Goal: Task Accomplishment & Management: Complete application form

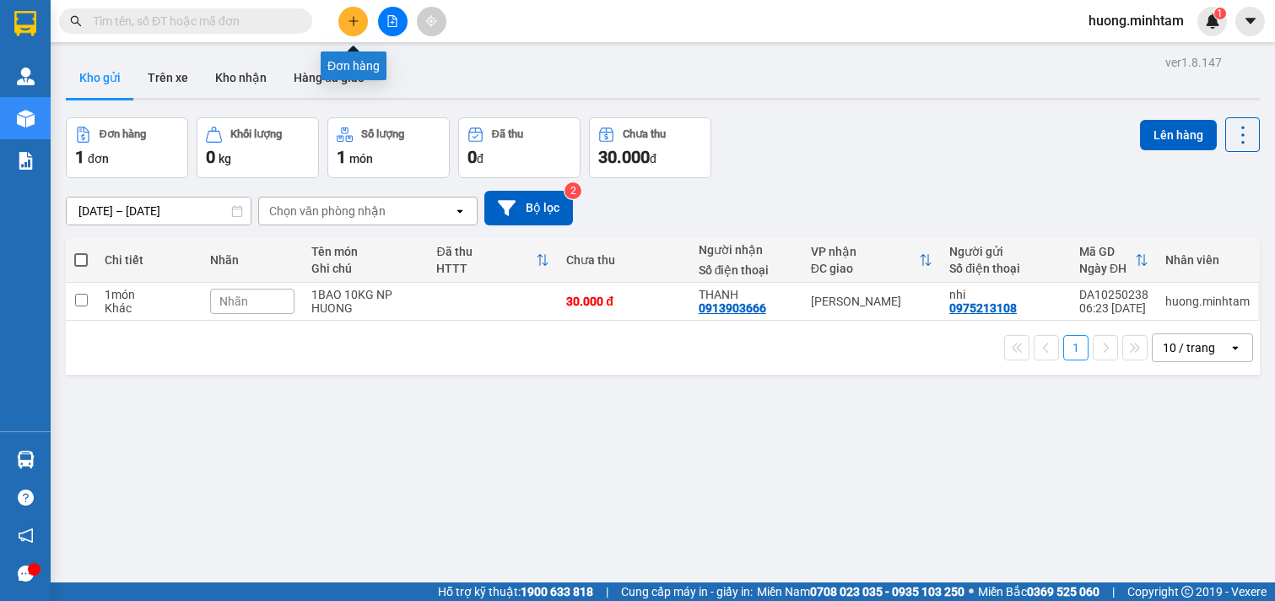
click at [360, 21] on button at bounding box center [353, 22] width 30 height 30
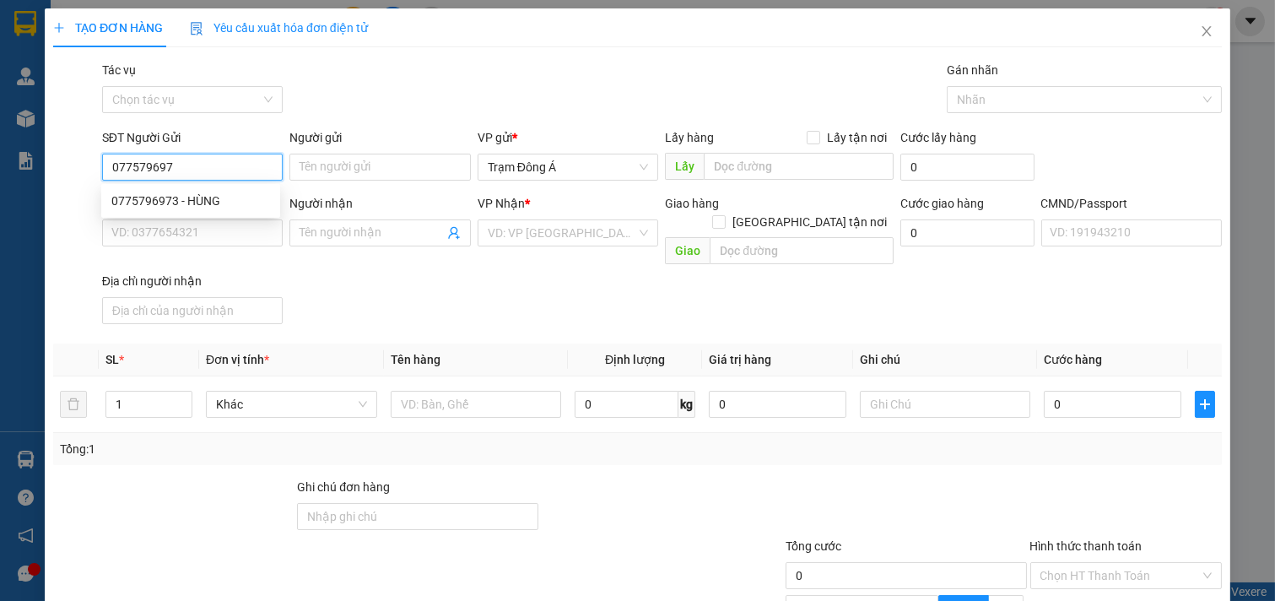
type input "0775796973"
click at [206, 196] on div "0775796973 - HÙNG" at bounding box center [190, 201] width 159 height 19
type input "HÙNG"
type input "0988496840"
type input "THU"
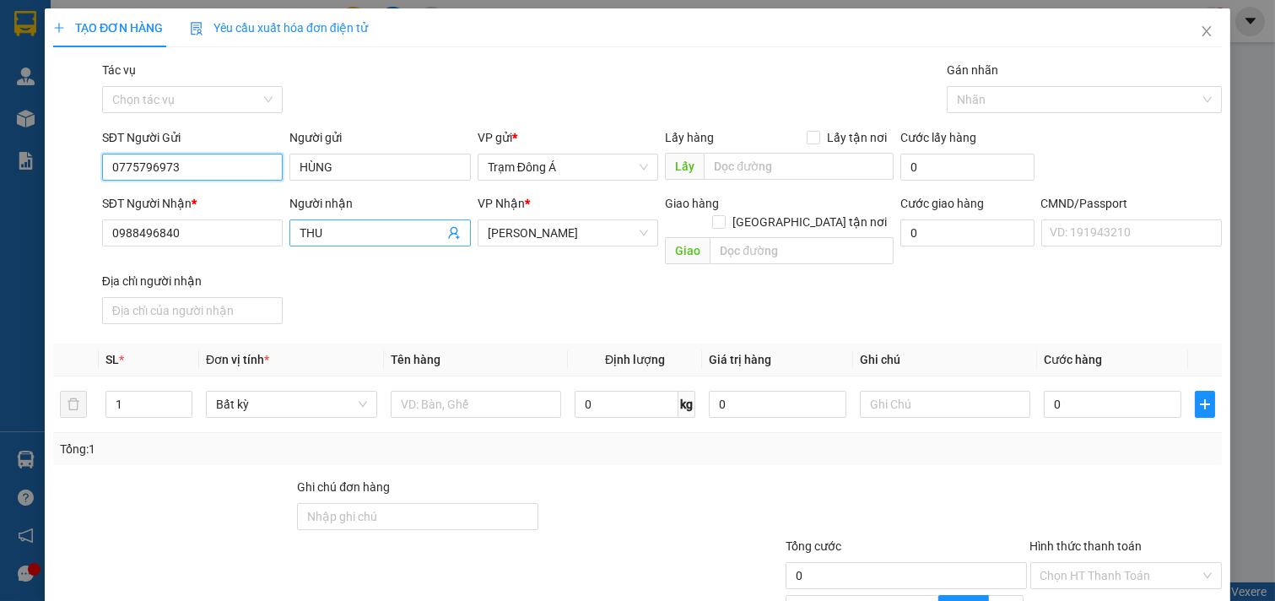
type input "0775796973"
click at [448, 226] on icon "user-add" at bounding box center [454, 233] width 14 height 14
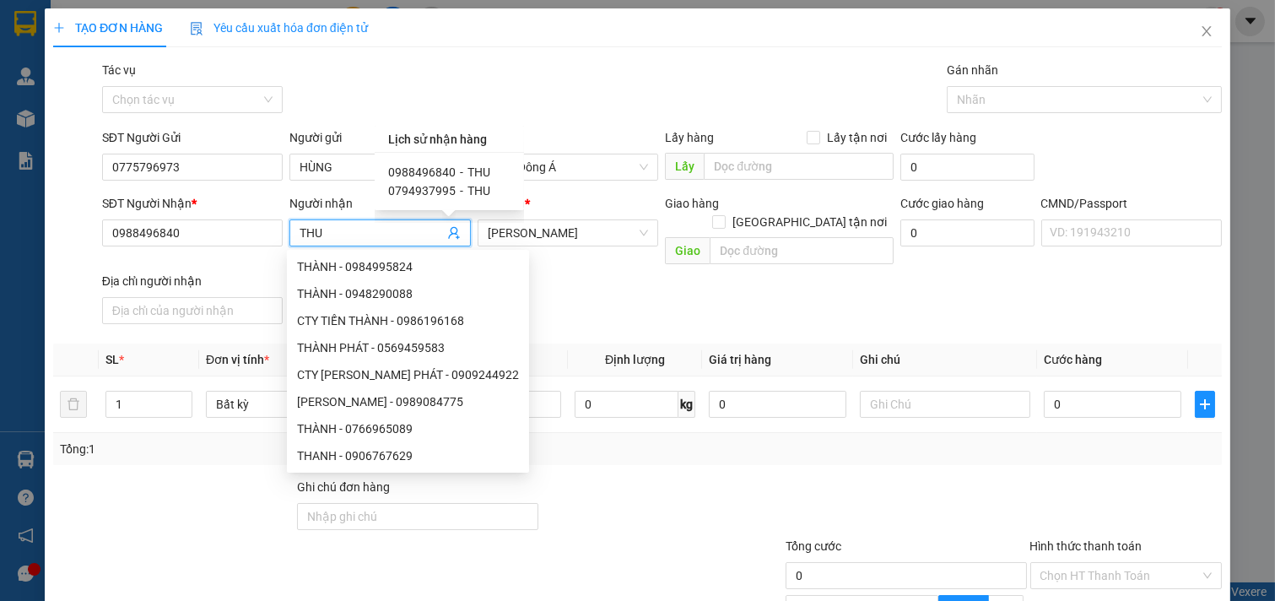
drag, startPoint x: 325, startPoint y: 234, endPoint x: 13, endPoint y: 223, distance: 312.5
click at [13, 223] on div "TẠO ĐƠN HÀNG Yêu cầu xuất hóa đơn điện tử Transit Pickup Surcharge Ids Transit …" at bounding box center [637, 300] width 1275 height 601
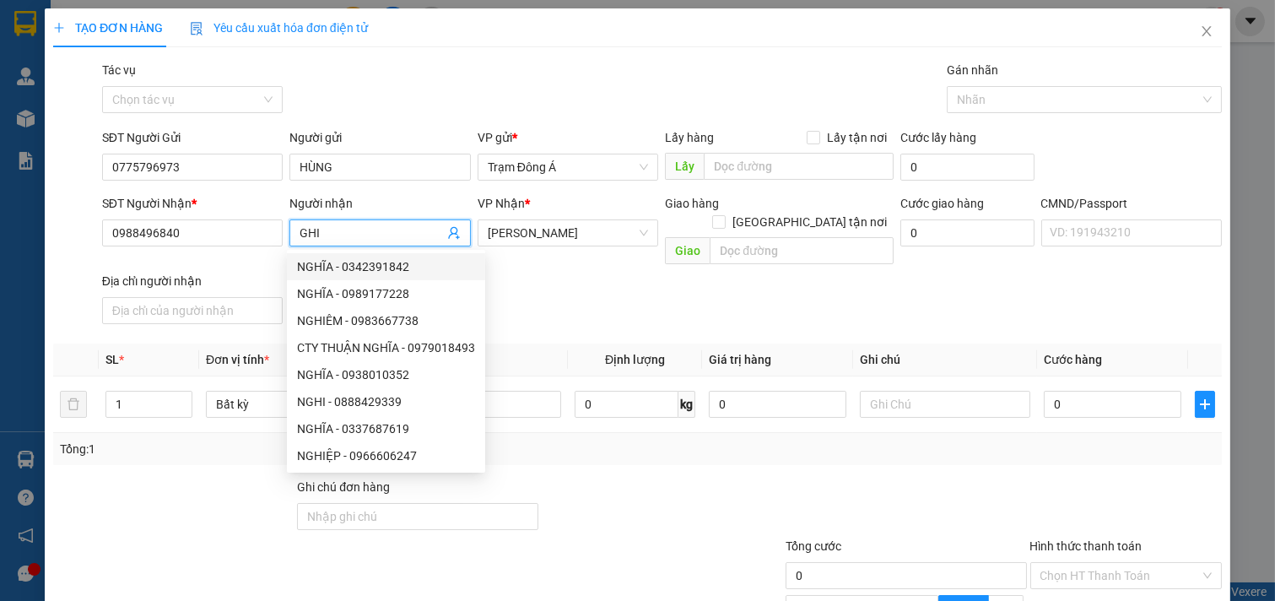
drag, startPoint x: 344, startPoint y: 239, endPoint x: 0, endPoint y: 230, distance: 343.7
click at [0, 230] on div "TẠO ĐƠN HÀNG Yêu cầu xuất hóa đơn điện tử Transit Pickup Surcharge Ids Transit …" at bounding box center [637, 300] width 1275 height 601
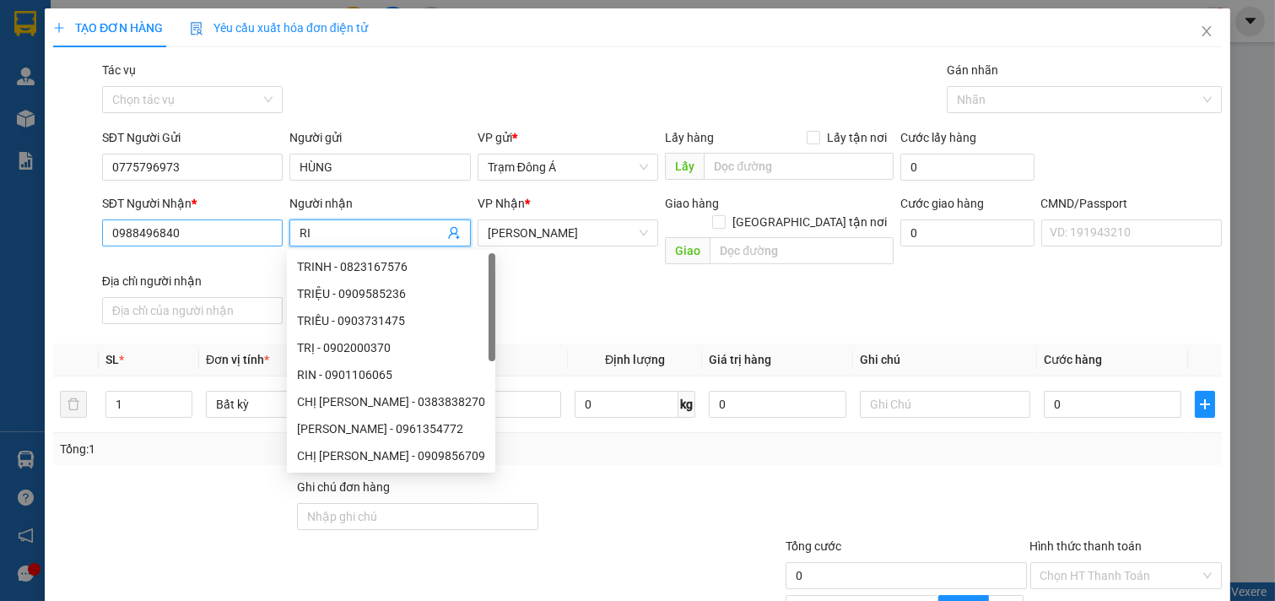
type input "RI"
drag, startPoint x: 229, startPoint y: 238, endPoint x: 0, endPoint y: -15, distance: 341.3
click at [0, 0] on html "Kết quả tìm kiếm ( 0 ) Bộ lọc No Data huong.minhtam 1 Quản [PERSON_NAME] hàng m…" at bounding box center [637, 300] width 1275 height 601
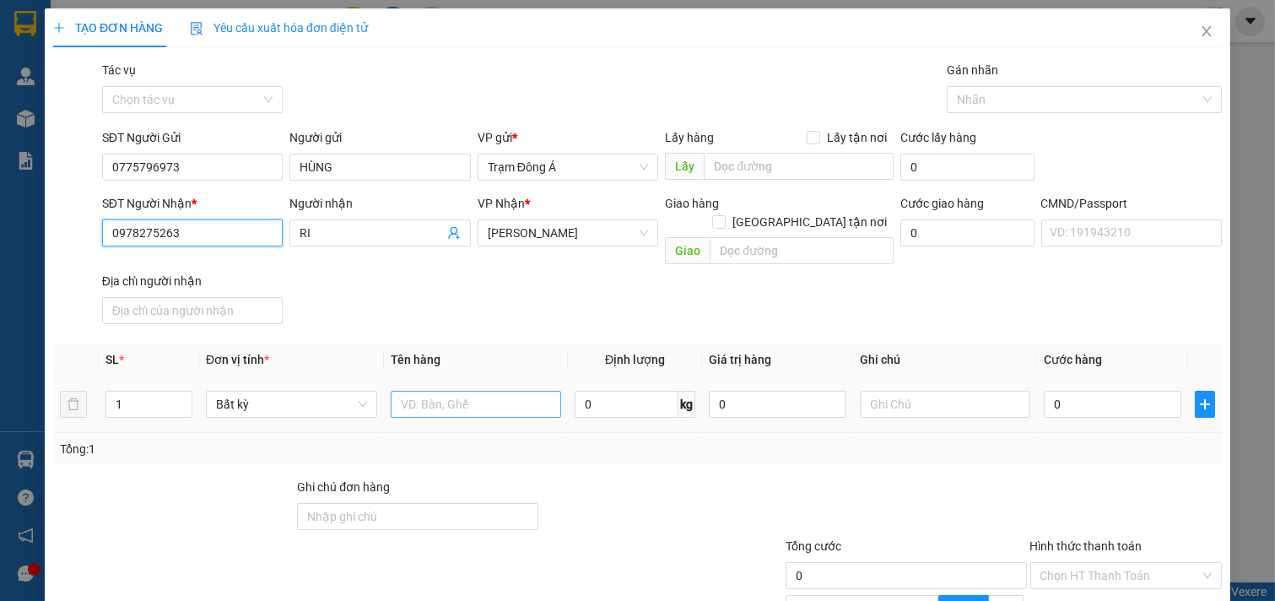
type input "0978275263"
click at [513, 391] on input "text" at bounding box center [476, 404] width 171 height 27
type input "1X TRẮNG GT"
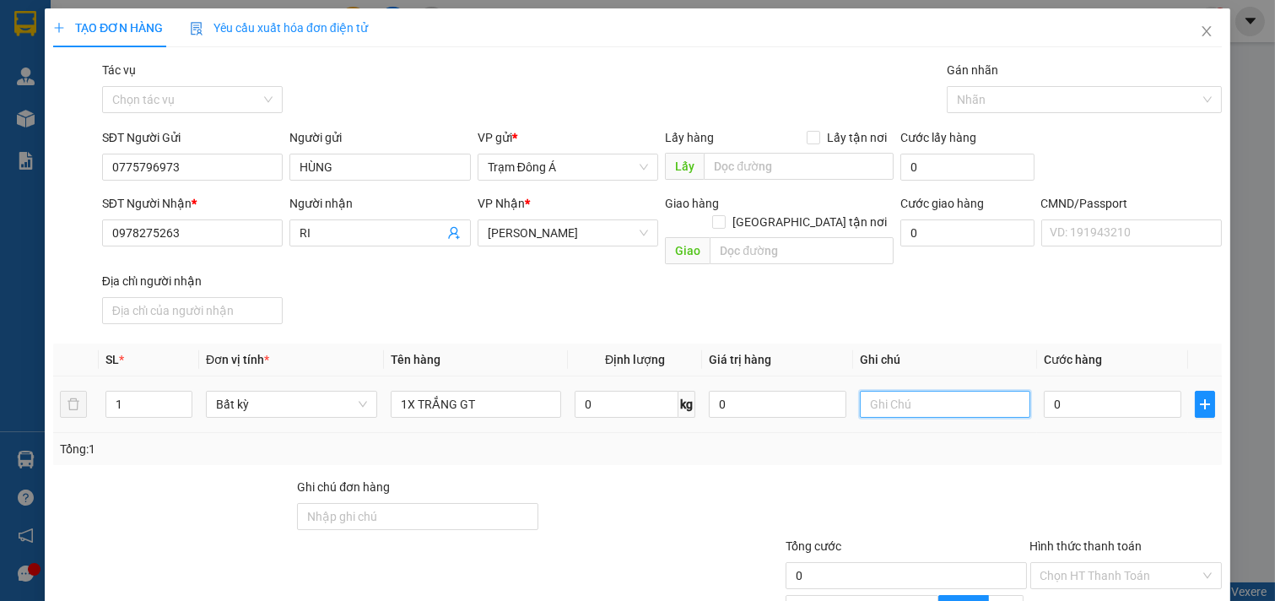
click at [907, 391] on input "text" at bounding box center [945, 404] width 171 height 27
type input "HUONG"
type input "2"
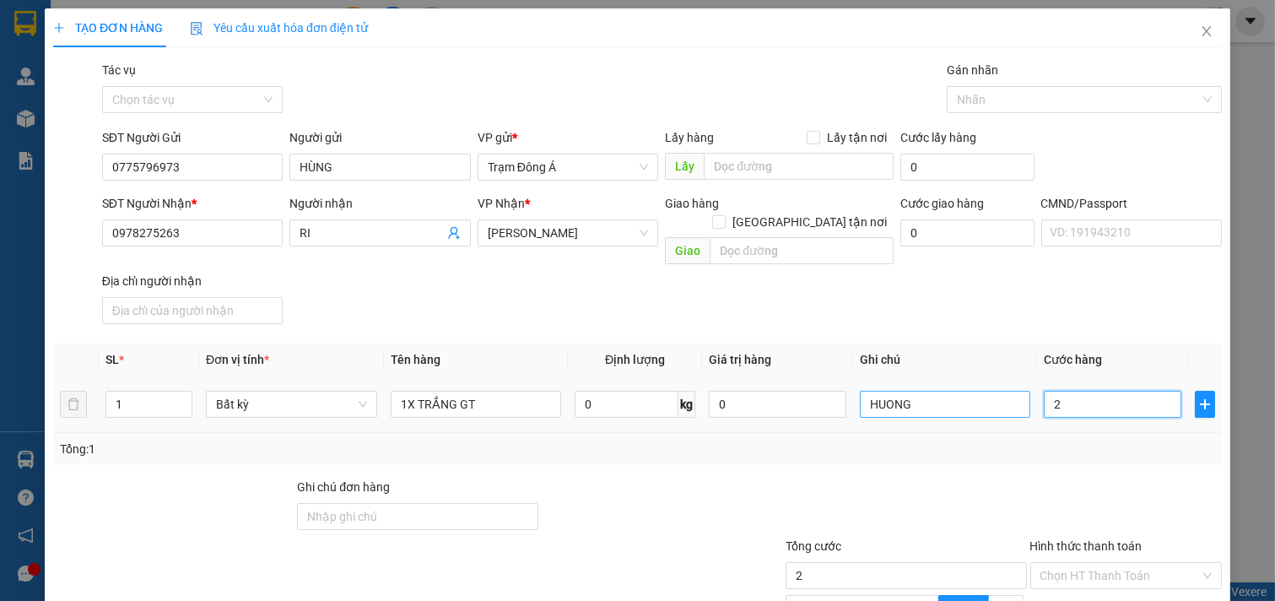
type input "20"
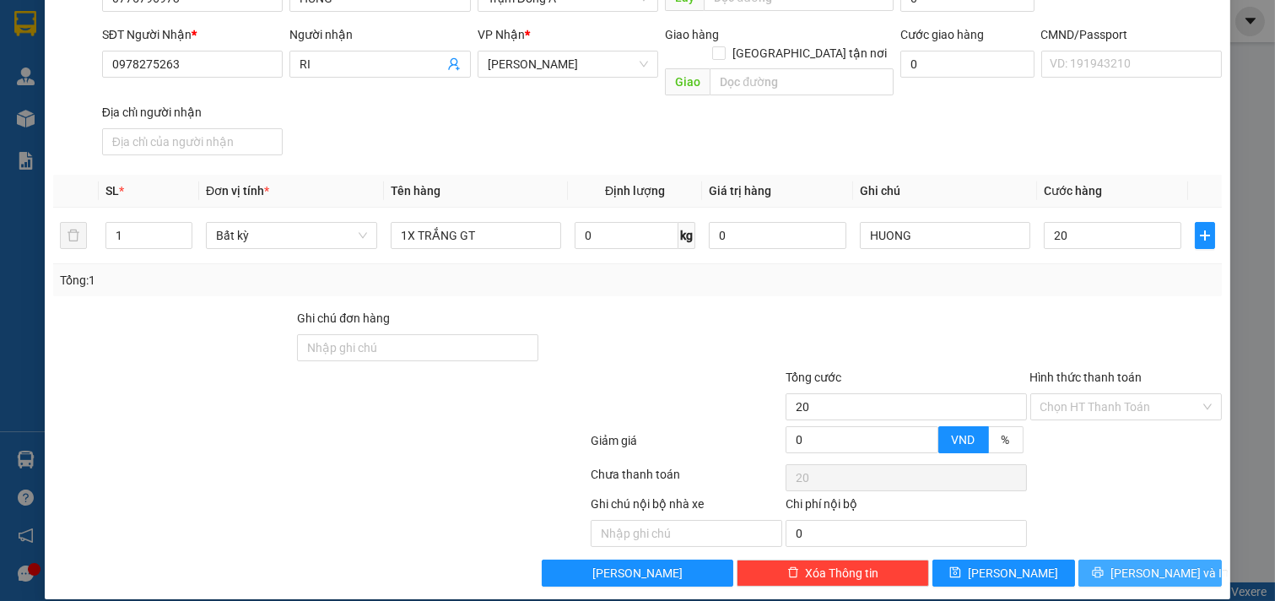
type input "20.000"
click at [1129, 568] on button "[PERSON_NAME] và In" at bounding box center [1151, 573] width 144 height 27
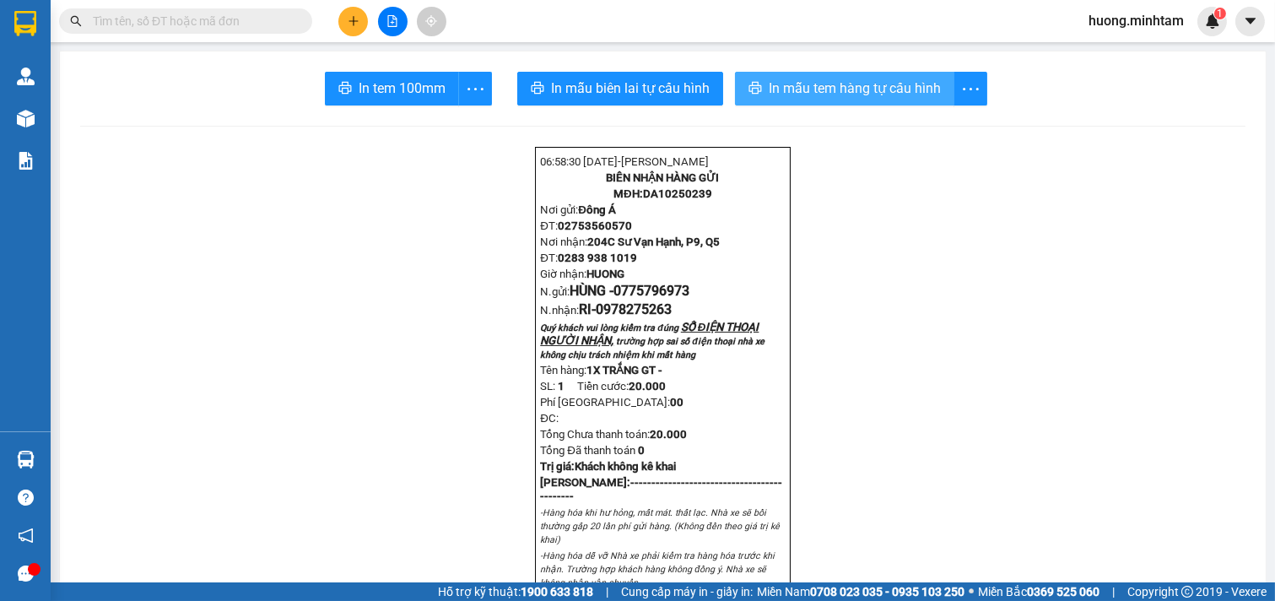
click at [845, 89] on span "In mẫu tem hàng tự cấu hình" at bounding box center [855, 88] width 172 height 21
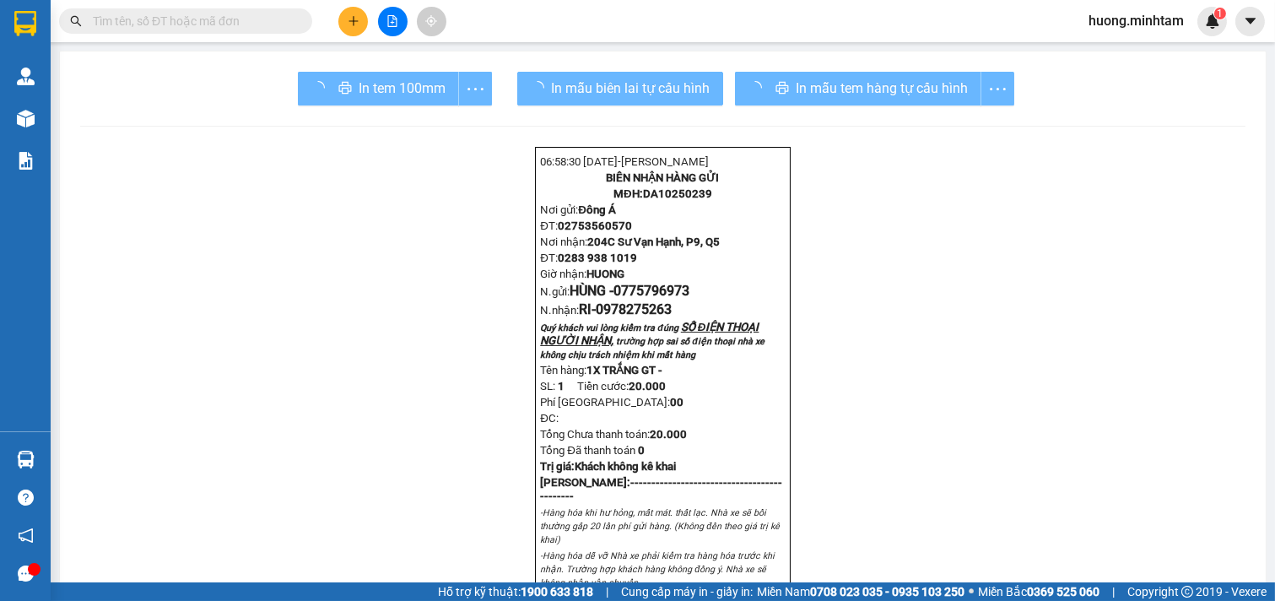
click at [348, 79] on div "In tem 100mm" at bounding box center [395, 89] width 194 height 34
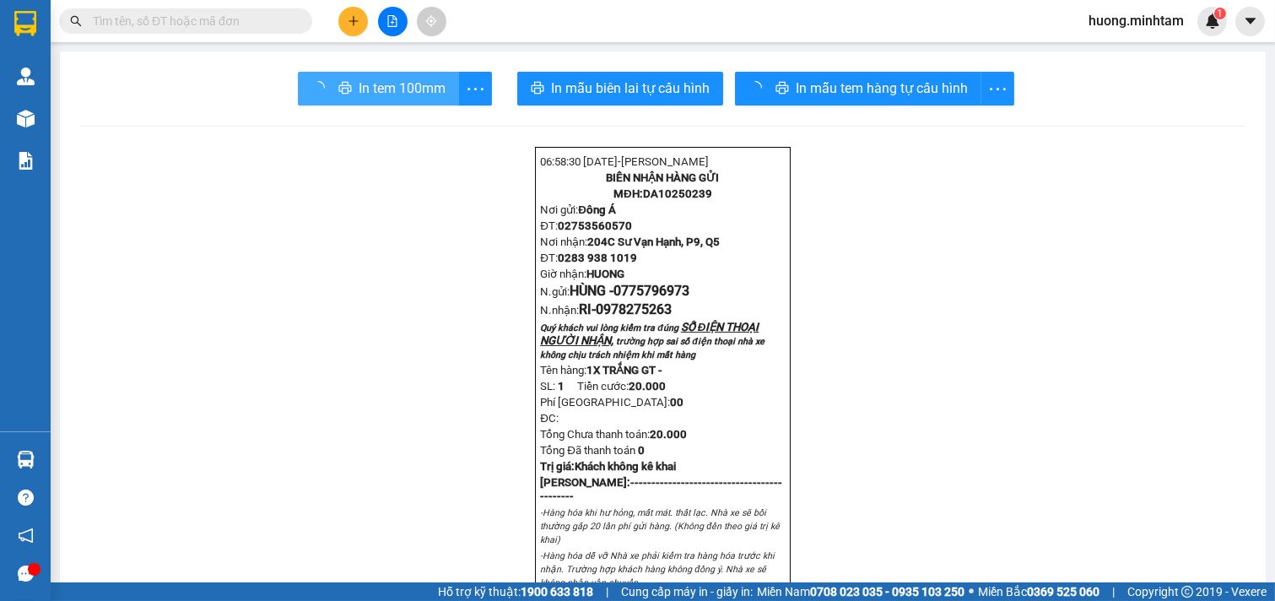
drag, startPoint x: 1030, startPoint y: 154, endPoint x: 348, endPoint y: 79, distance: 686.3
click at [348, 79] on button "In tem 100mm" at bounding box center [378, 89] width 161 height 34
click at [348, 79] on button "In tem 100mm" at bounding box center [392, 89] width 134 height 34
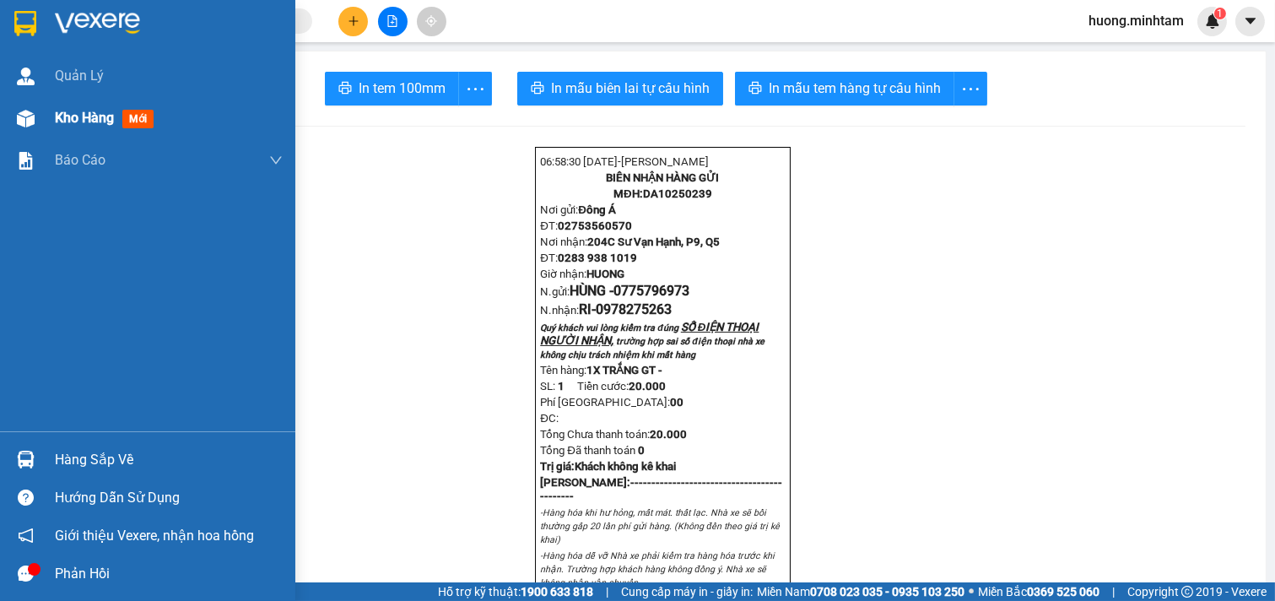
click at [68, 110] on span "Kho hàng" at bounding box center [84, 118] width 59 height 16
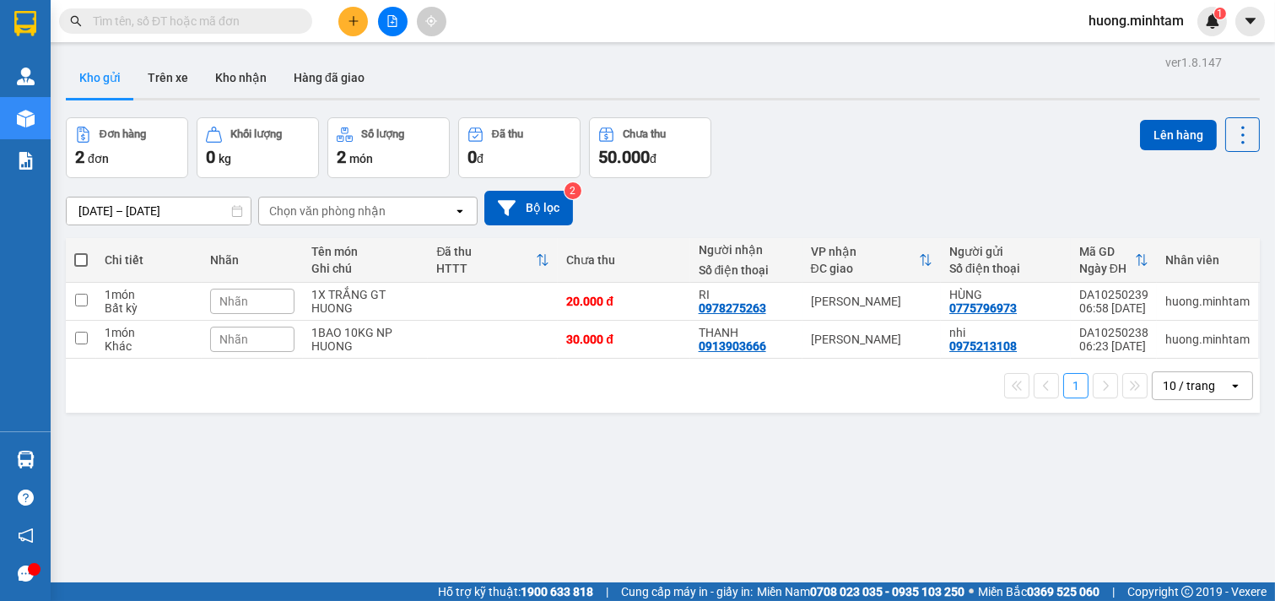
click at [81, 255] on span at bounding box center [81, 260] width 14 height 14
click at [81, 252] on input "checkbox" at bounding box center [81, 252] width 0 height 0
checkbox input "true"
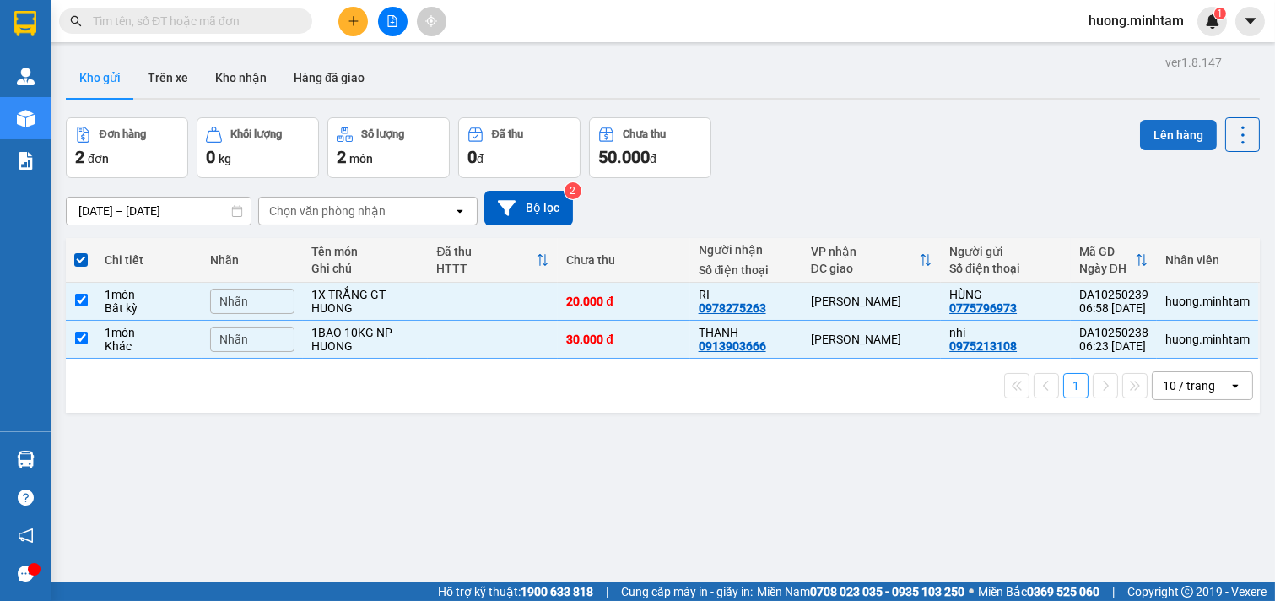
click at [1158, 127] on button "Lên hàng" at bounding box center [1178, 135] width 77 height 30
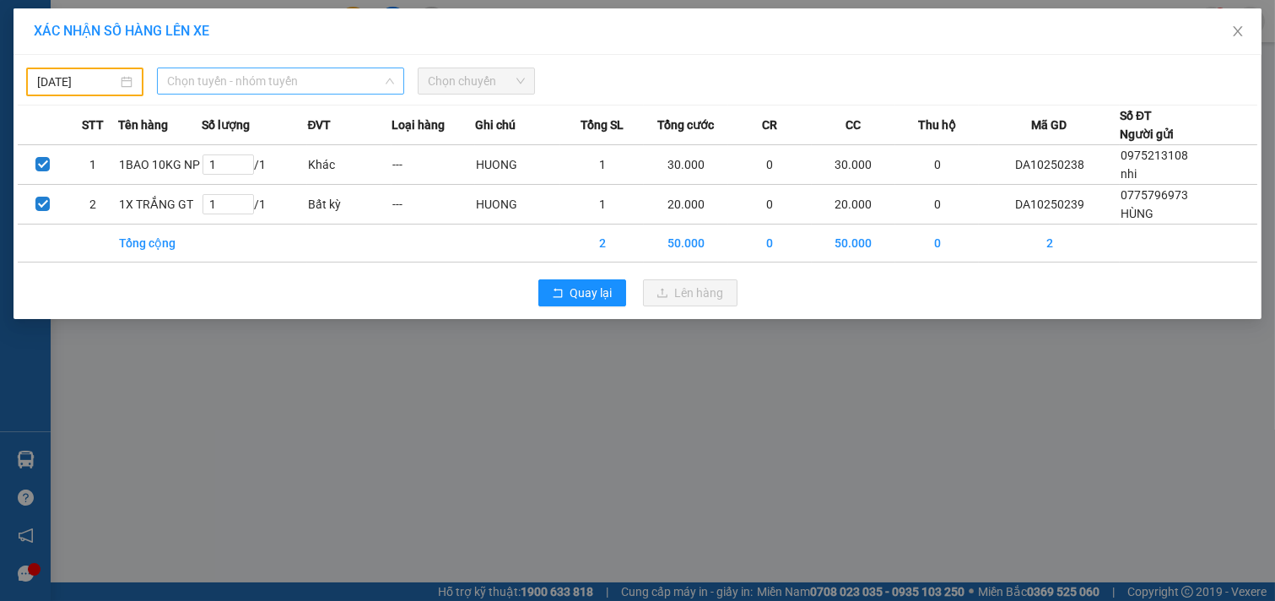
click at [359, 78] on span "Chọn tuyến - nhóm tuyến" at bounding box center [280, 80] width 227 height 25
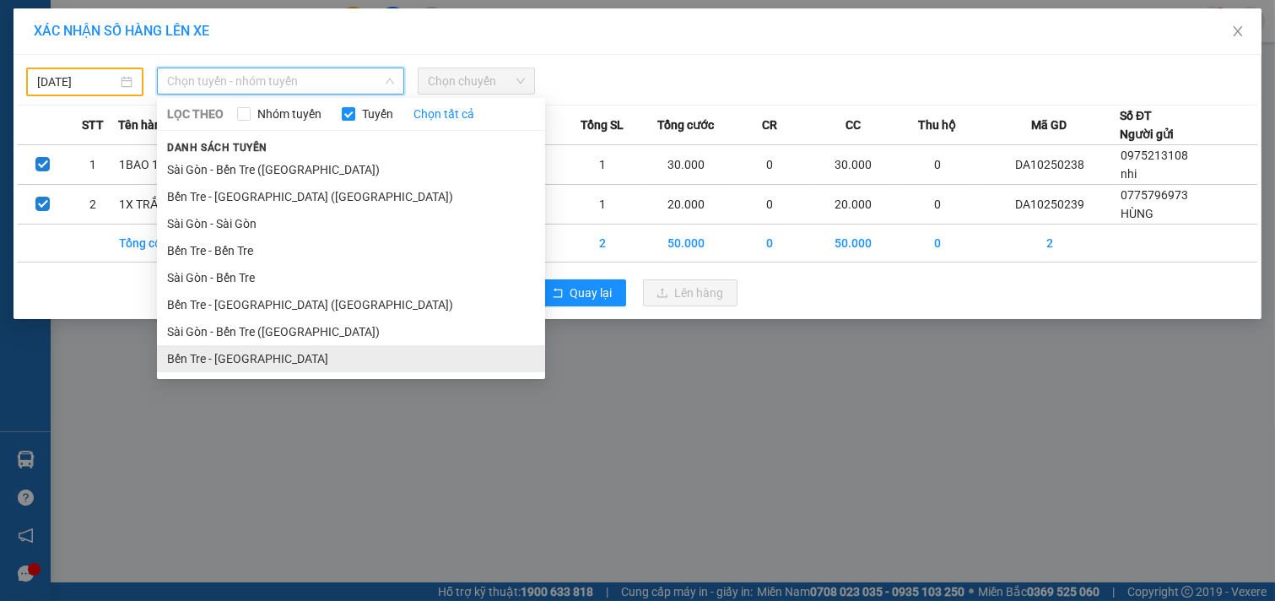
click at [239, 357] on li "Bến Tre - [GEOGRAPHIC_DATA]" at bounding box center [351, 358] width 388 height 27
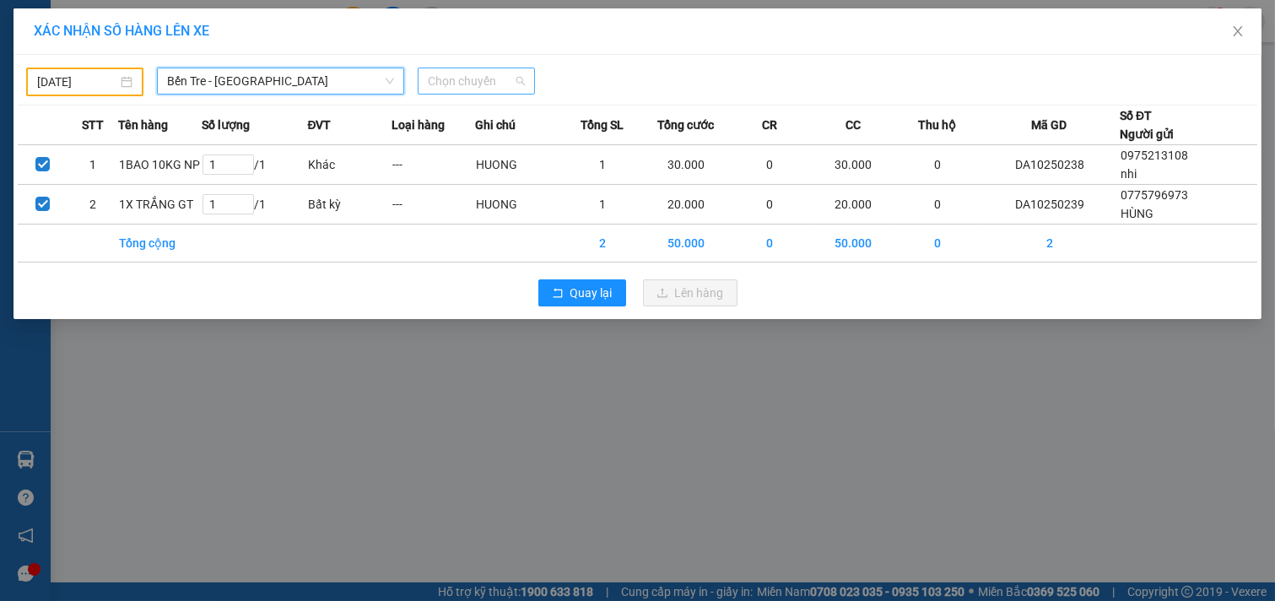
click at [447, 79] on span "Chọn chuyến" at bounding box center [476, 80] width 97 height 25
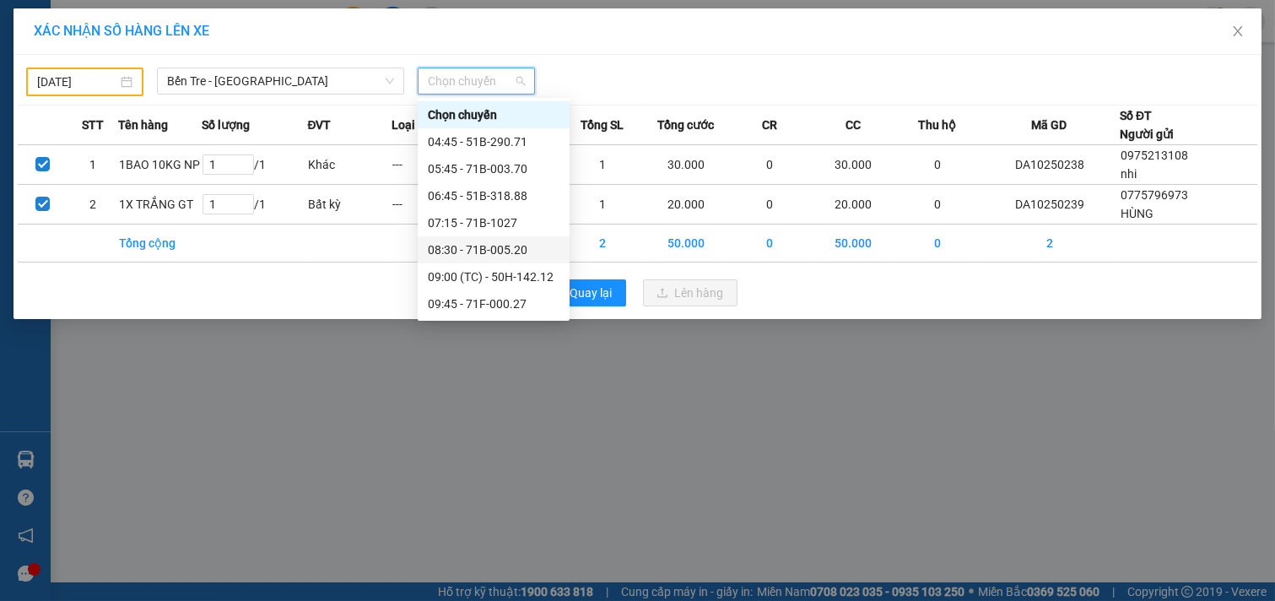
click at [105, 79] on input "[DATE]" at bounding box center [77, 82] width 80 height 19
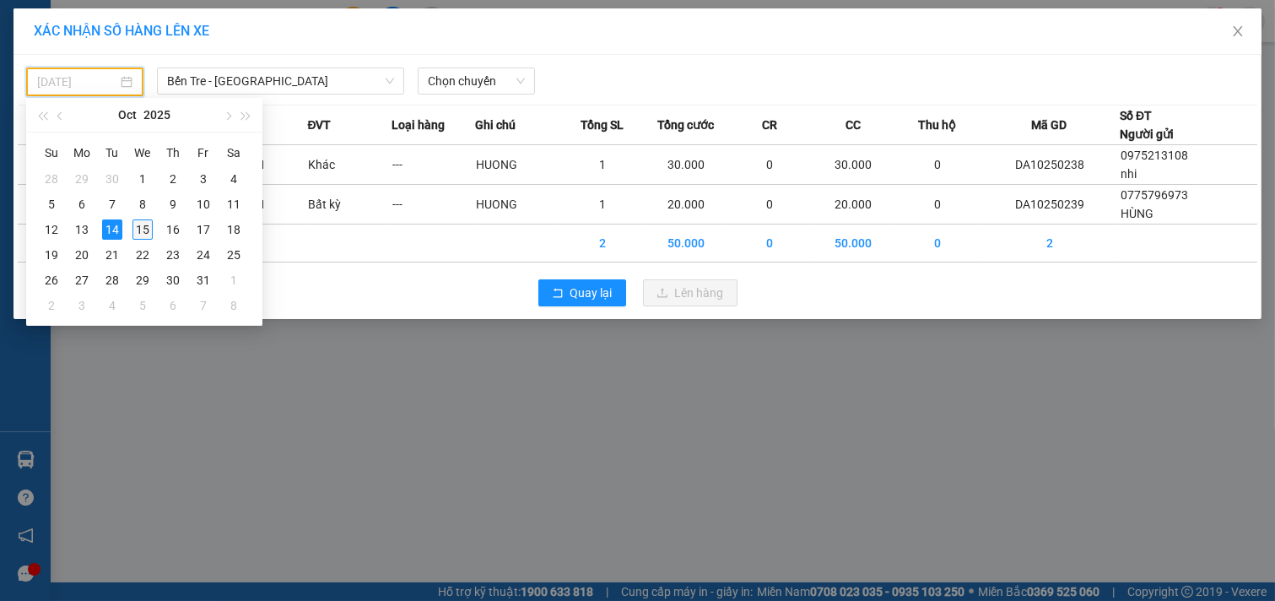
click at [146, 221] on div "15" at bounding box center [143, 229] width 20 height 20
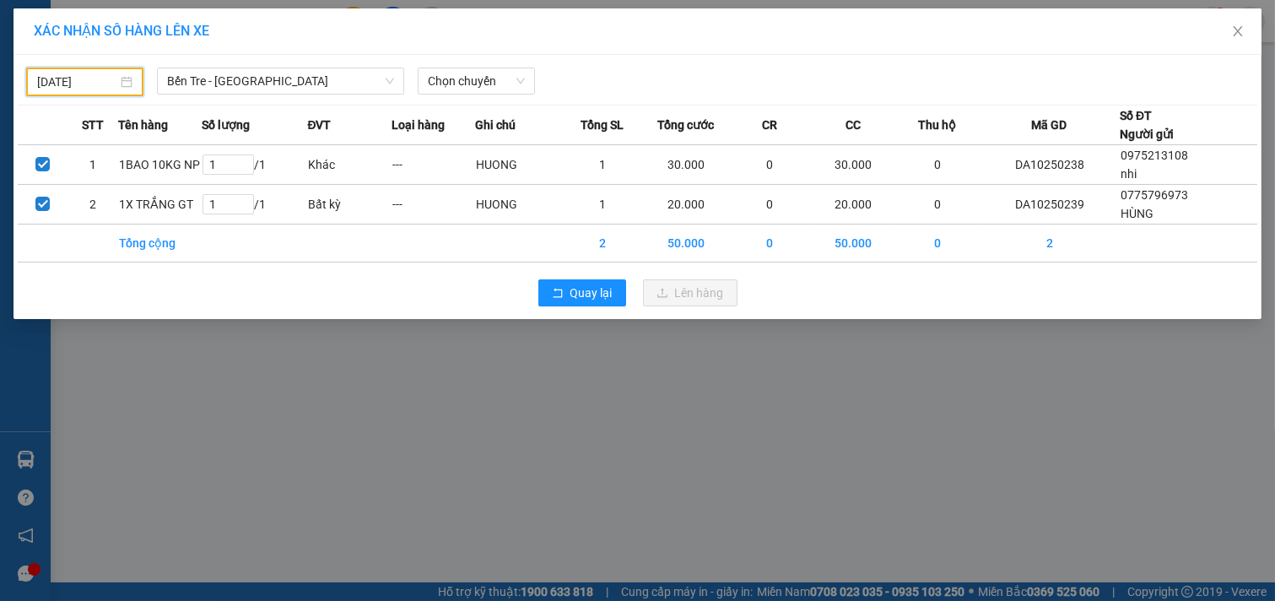
type input "[DATE]"
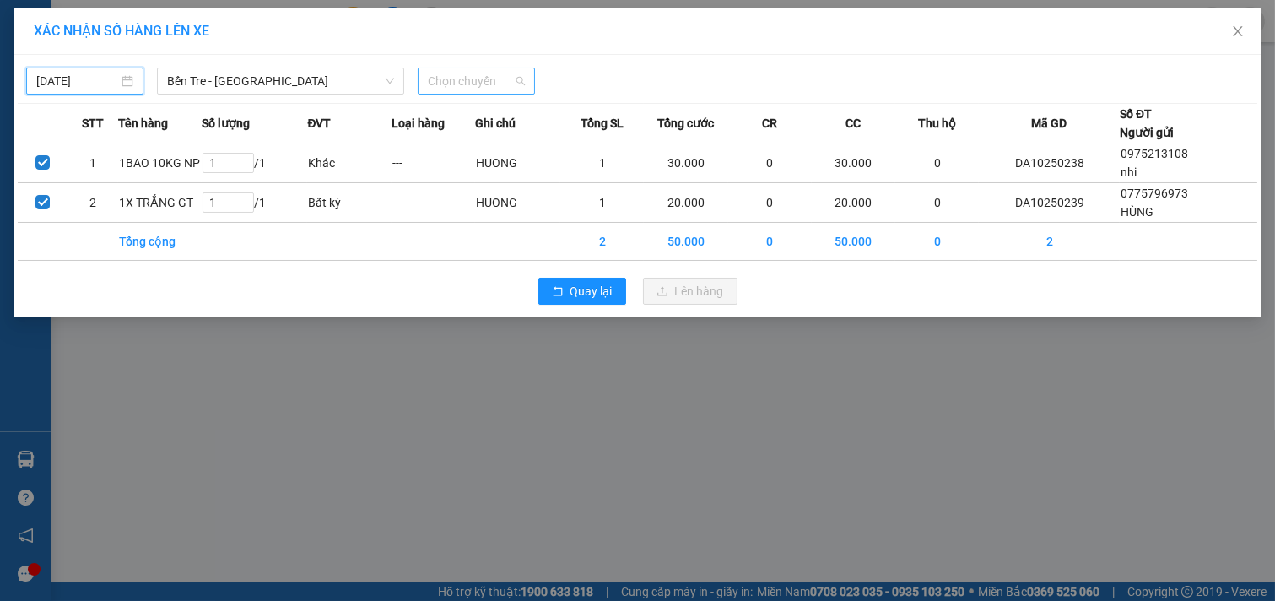
click at [496, 73] on span "Chọn chuyến" at bounding box center [476, 80] width 97 height 25
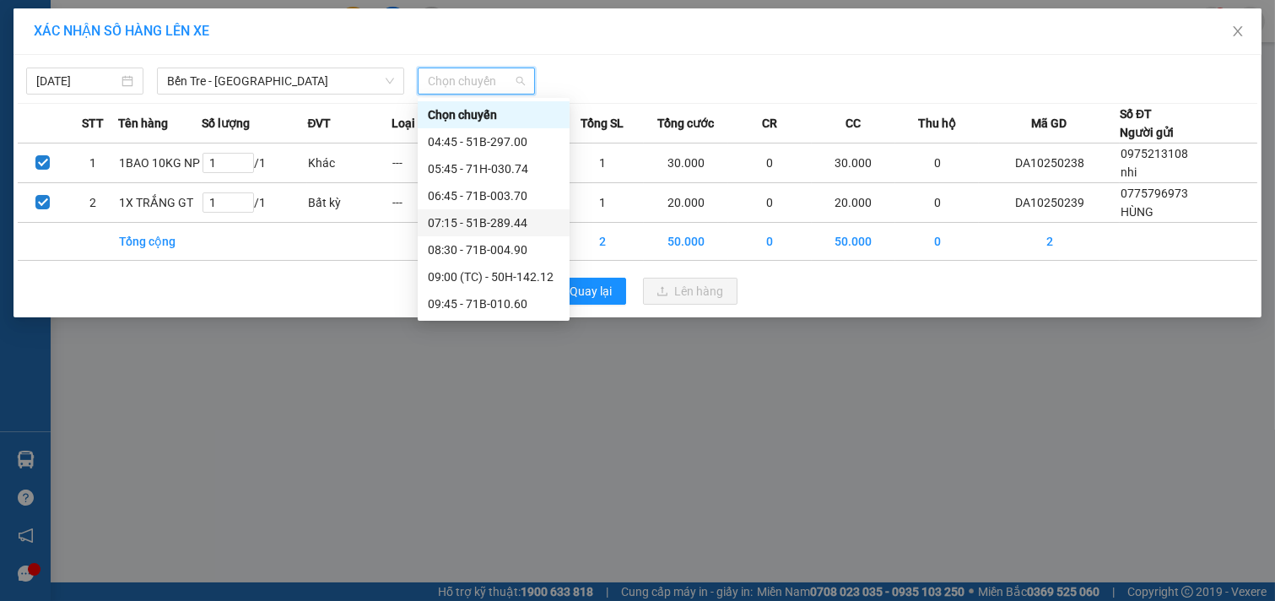
click at [521, 231] on div "07:15 - 51B-289.44" at bounding box center [494, 223] width 132 height 19
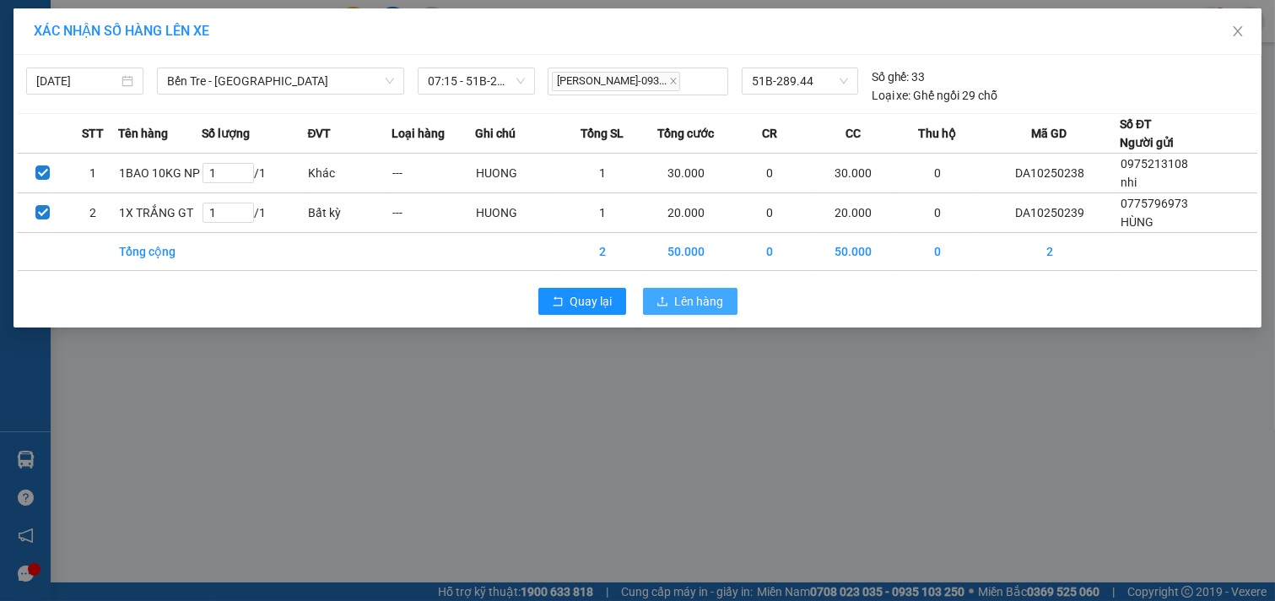
click at [712, 300] on span "Lên hàng" at bounding box center [699, 301] width 49 height 19
